Goal: Information Seeking & Learning: Learn about a topic

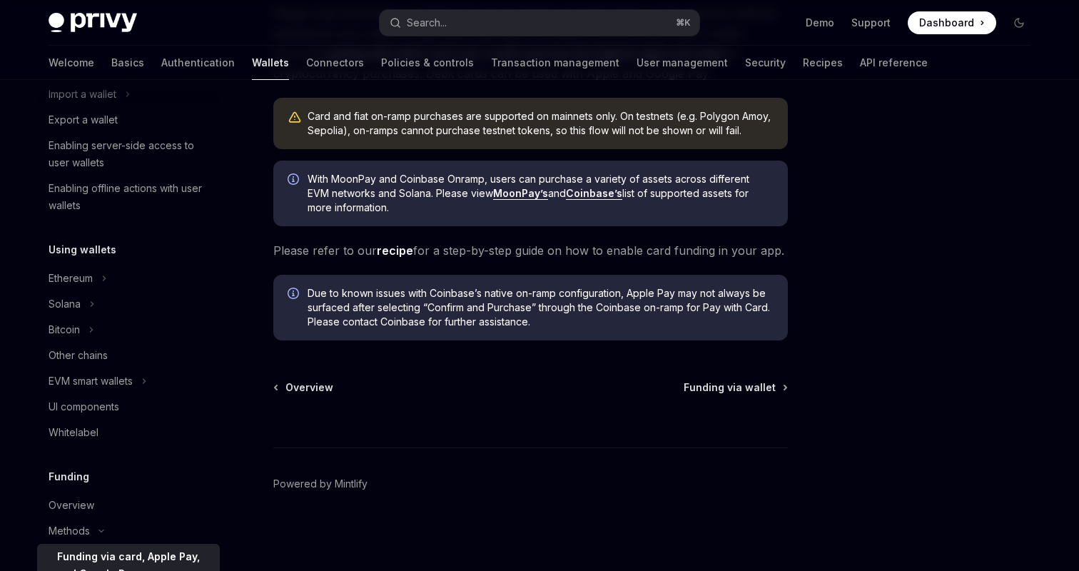
scroll to position [450, 0]
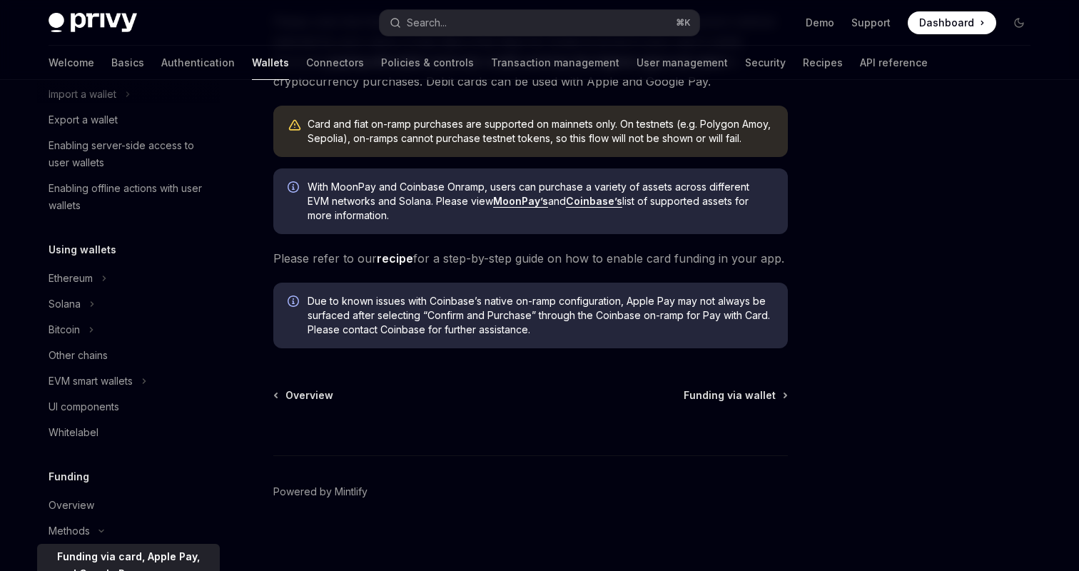
click at [592, 203] on link "Coinbase’s" at bounding box center [594, 201] width 56 height 13
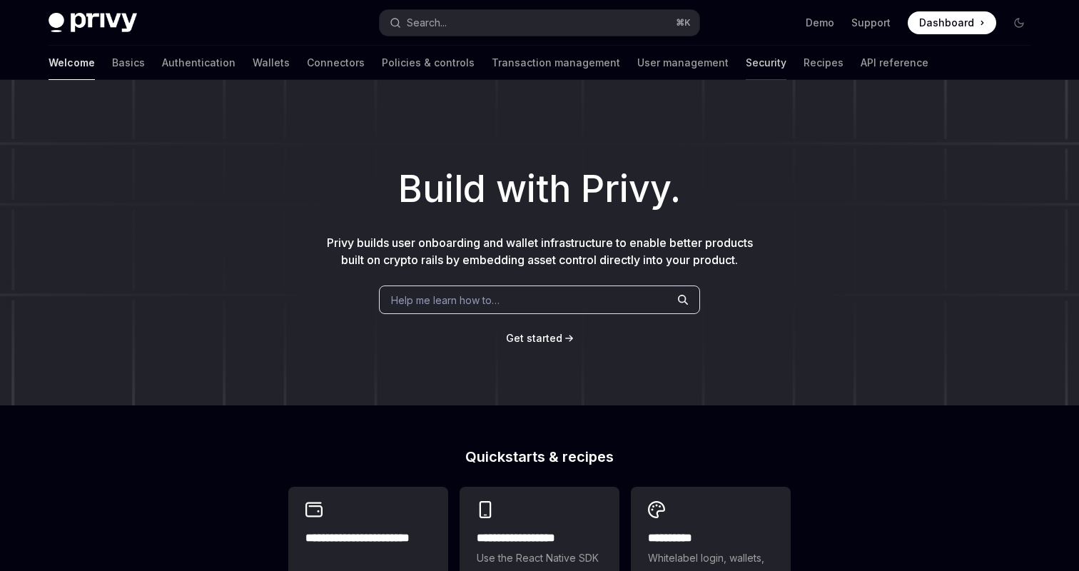
click at [746, 61] on link "Security" at bounding box center [766, 63] width 41 height 34
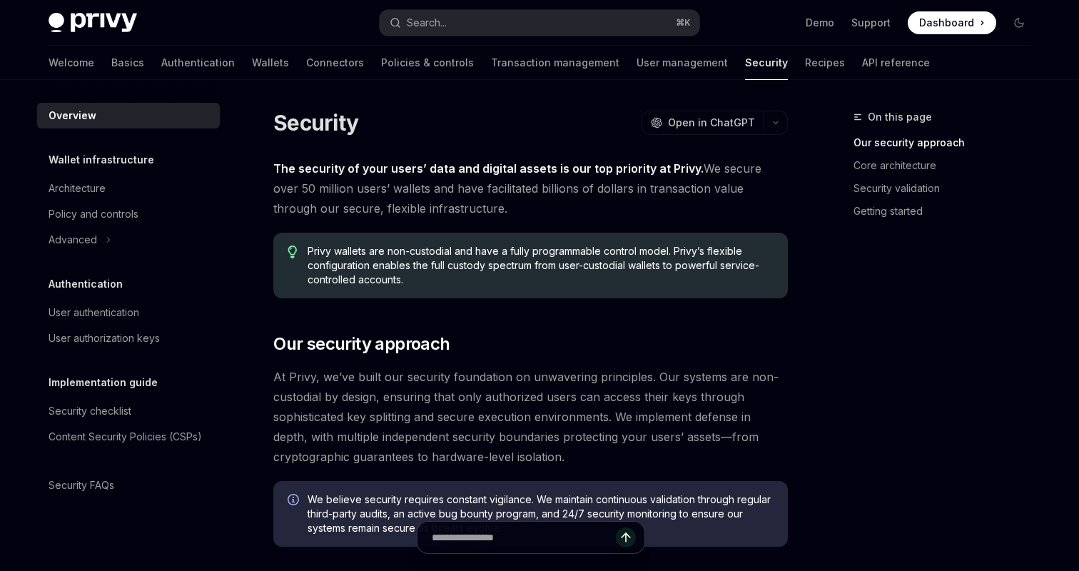
scroll to position [6, 0]
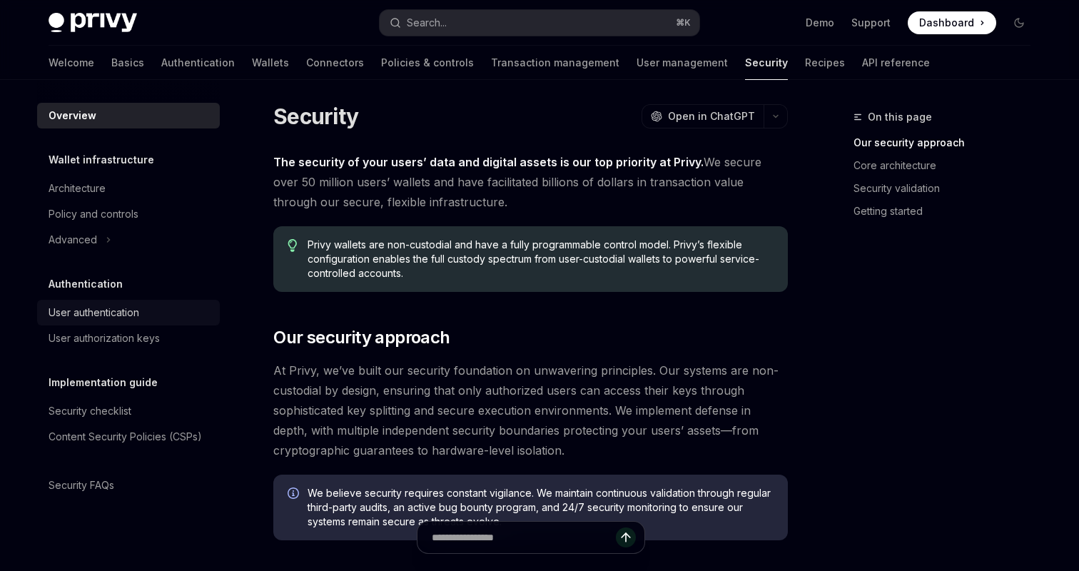
click at [79, 307] on div "User authentication" at bounding box center [94, 312] width 91 height 17
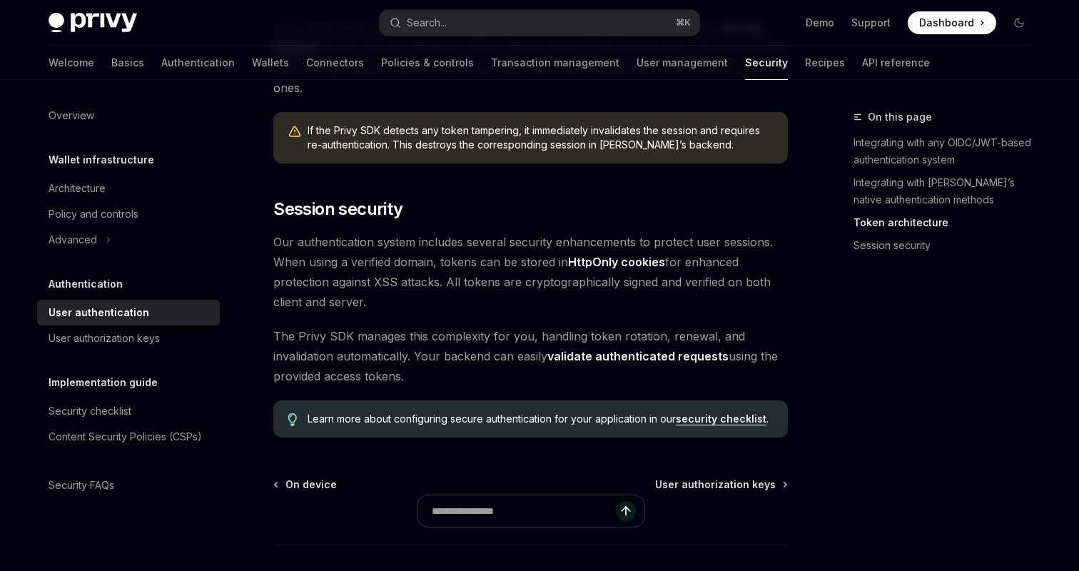
scroll to position [1208, 0]
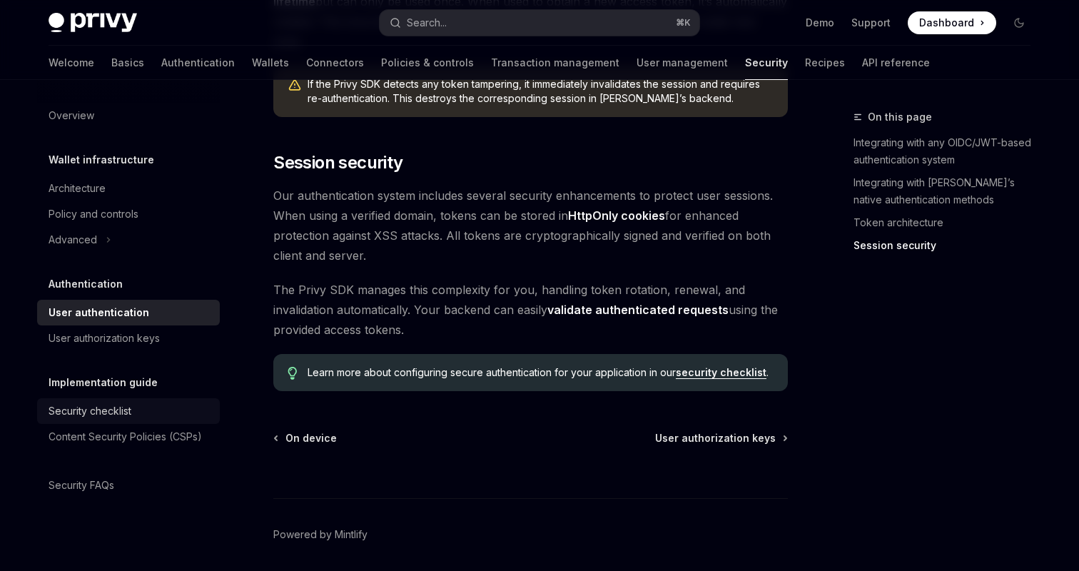
click at [142, 420] on link "Security checklist" at bounding box center [128, 411] width 183 height 26
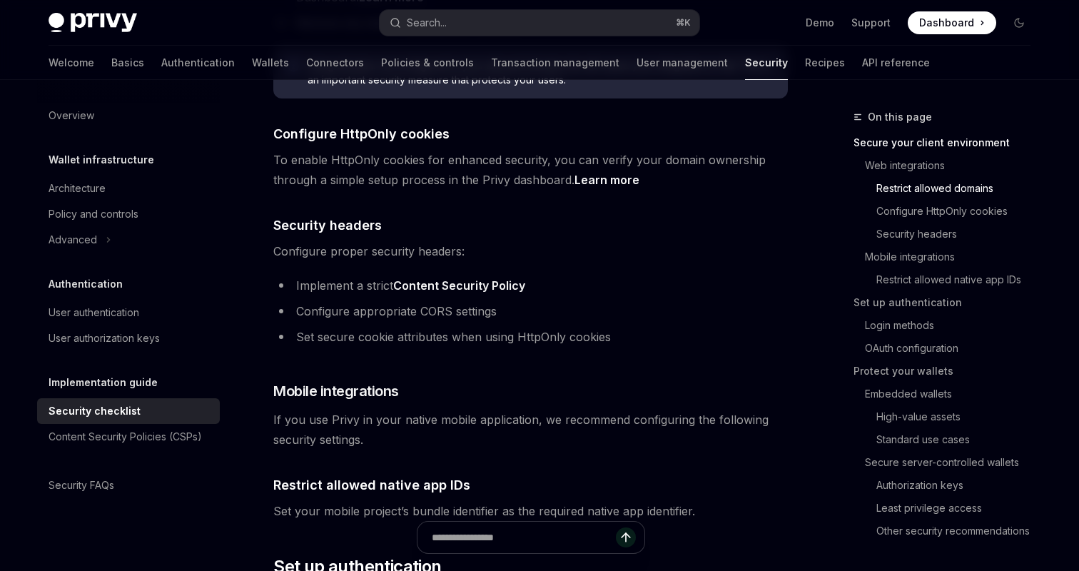
scroll to position [704, 0]
click at [938, 26] on span "Dashboard" at bounding box center [946, 23] width 55 height 14
click at [86, 58] on div "Welcome Basics Authentication Wallets Connectors Policies & controls Transactio…" at bounding box center [489, 63] width 881 height 34
click at [36, 65] on div "Welcome Basics Authentication Wallets Connectors Policies & controls Transactio…" at bounding box center [539, 63] width 1051 height 34
click at [111, 64] on link "Basics" at bounding box center [127, 63] width 33 height 34
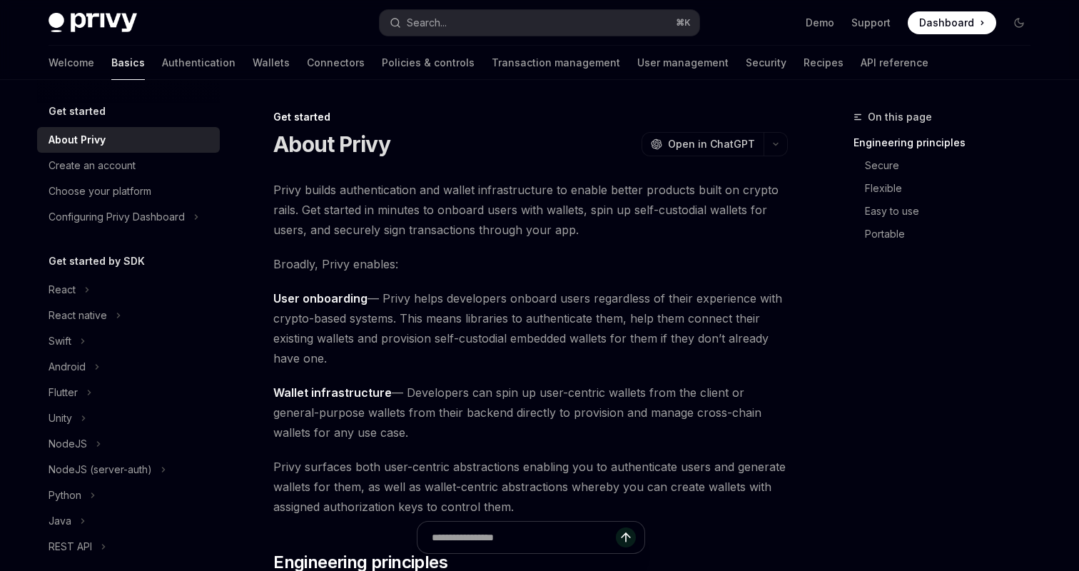
click at [86, 17] on img at bounding box center [93, 23] width 88 height 20
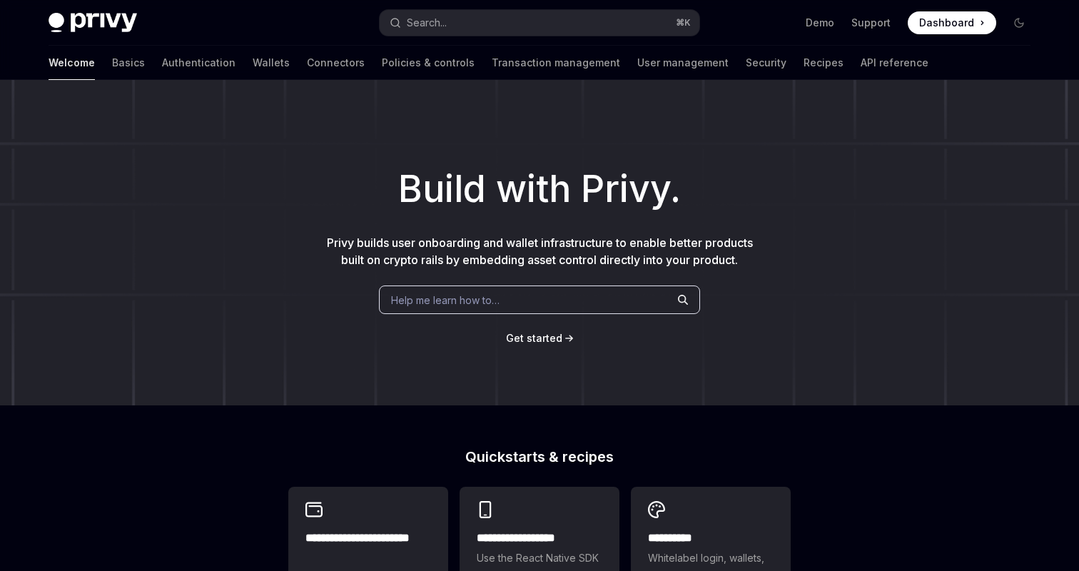
click at [108, 17] on img at bounding box center [93, 23] width 88 height 20
click at [637, 69] on link "User management" at bounding box center [682, 63] width 91 height 34
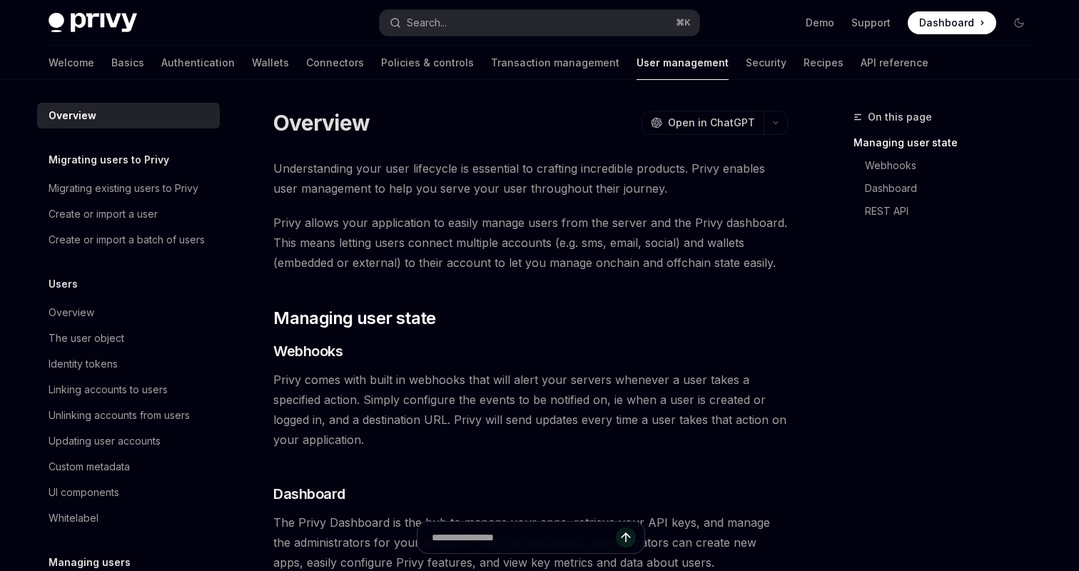
click at [716, 59] on div "Welcome Basics Authentication Wallets Connectors Policies & controls Transactio…" at bounding box center [489, 63] width 880 height 34
click at [804, 59] on link "Recipes" at bounding box center [824, 63] width 40 height 34
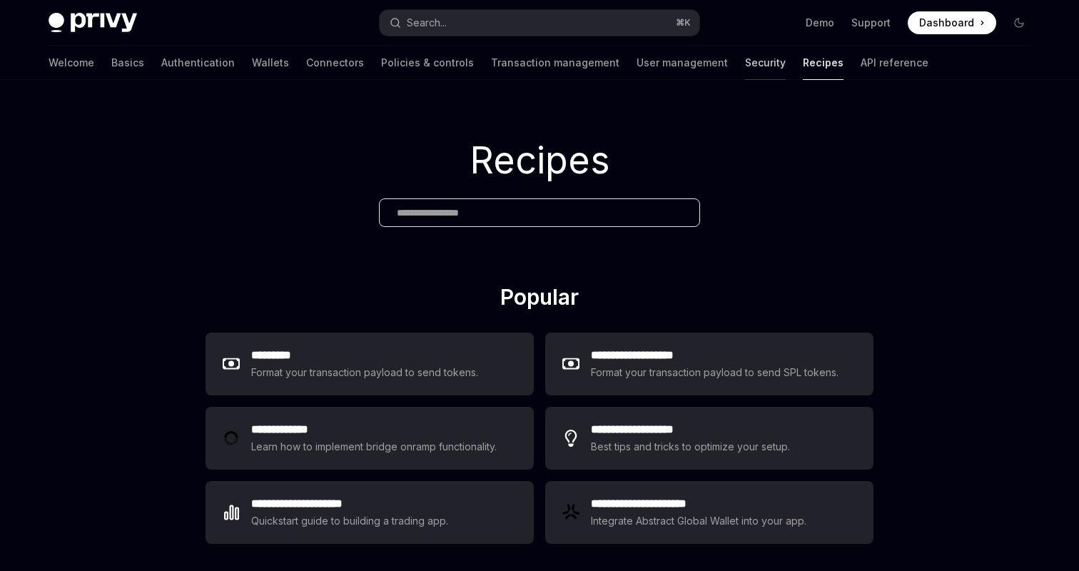
click at [745, 59] on link "Security" at bounding box center [765, 63] width 41 height 34
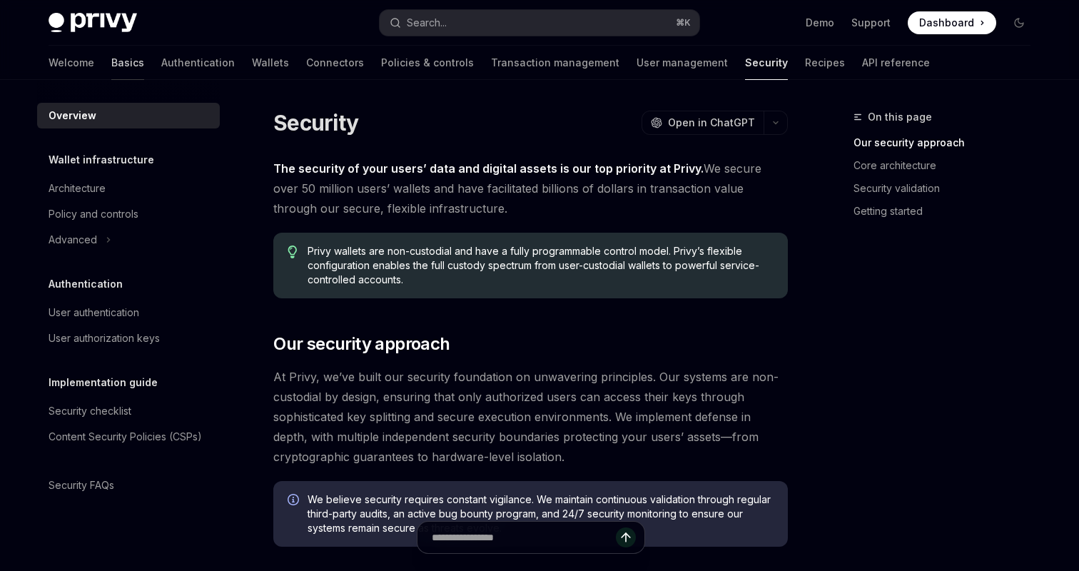
click at [111, 73] on link "Basics" at bounding box center [127, 63] width 33 height 34
type textarea "*"
